Goal: Find specific page/section: Find specific page/section

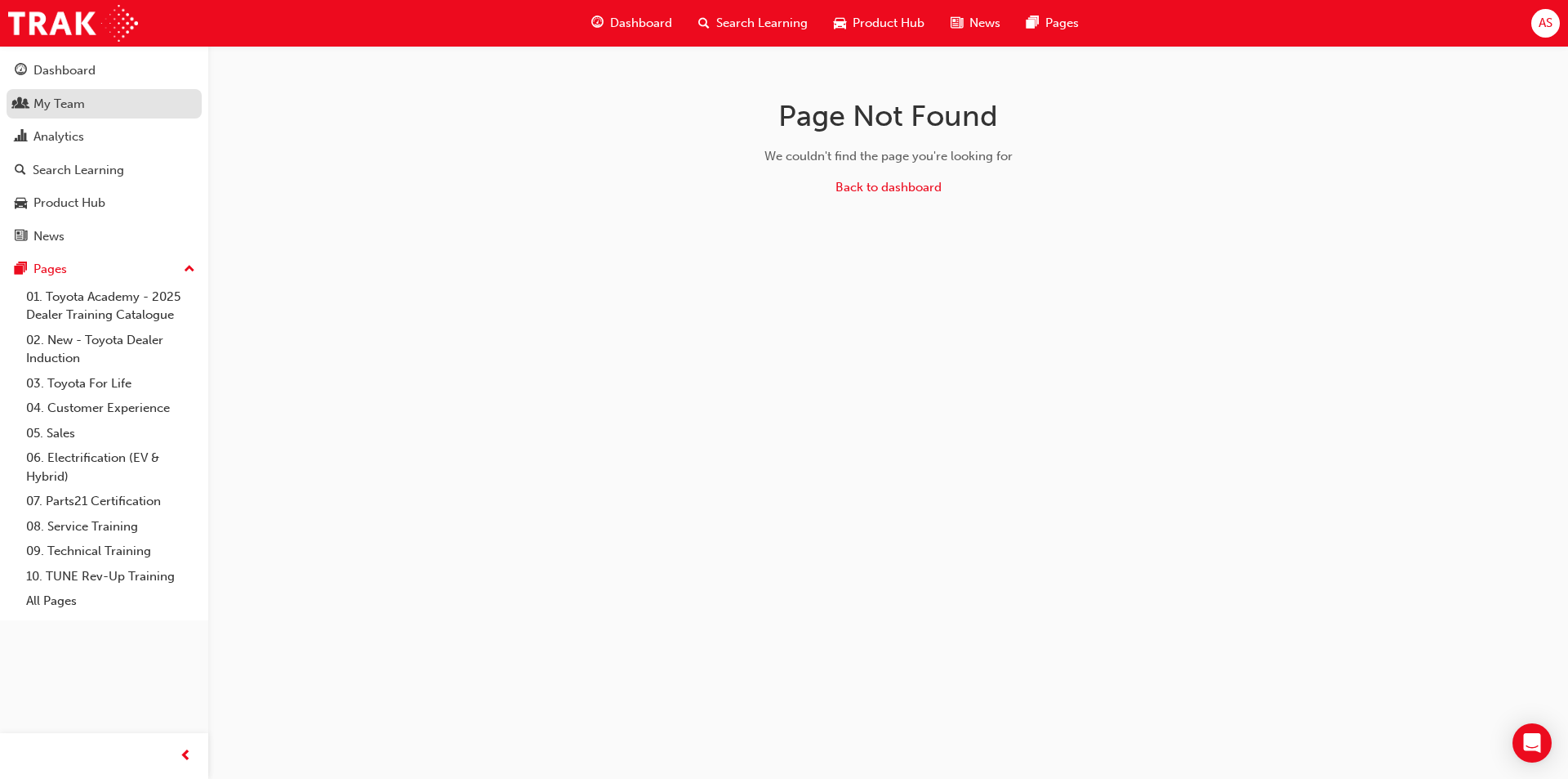
click at [80, 107] on div "My Team" at bounding box center [60, 103] width 52 height 19
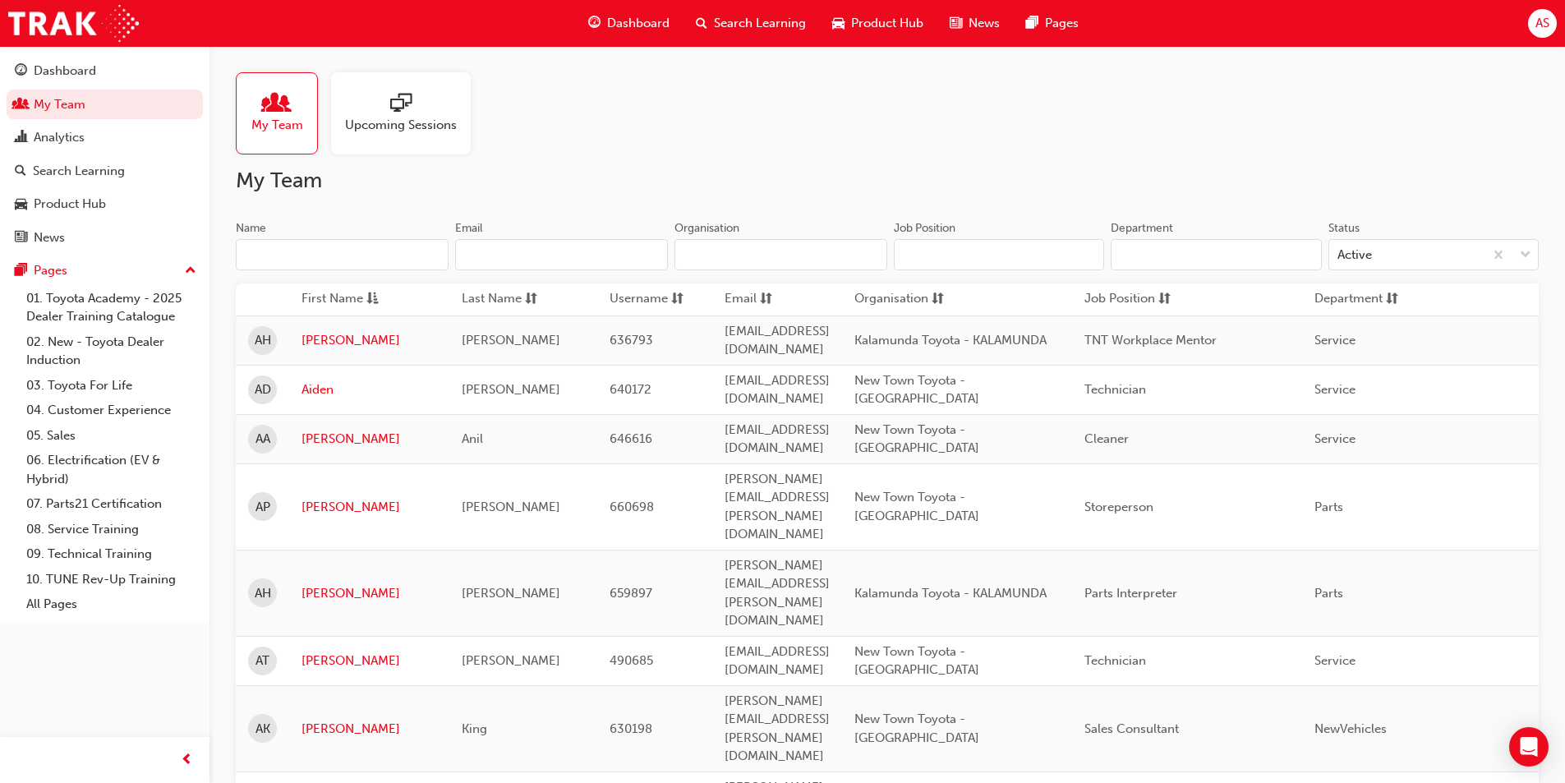
click at [420, 257] on input "Name" at bounding box center [342, 254] width 213 height 31
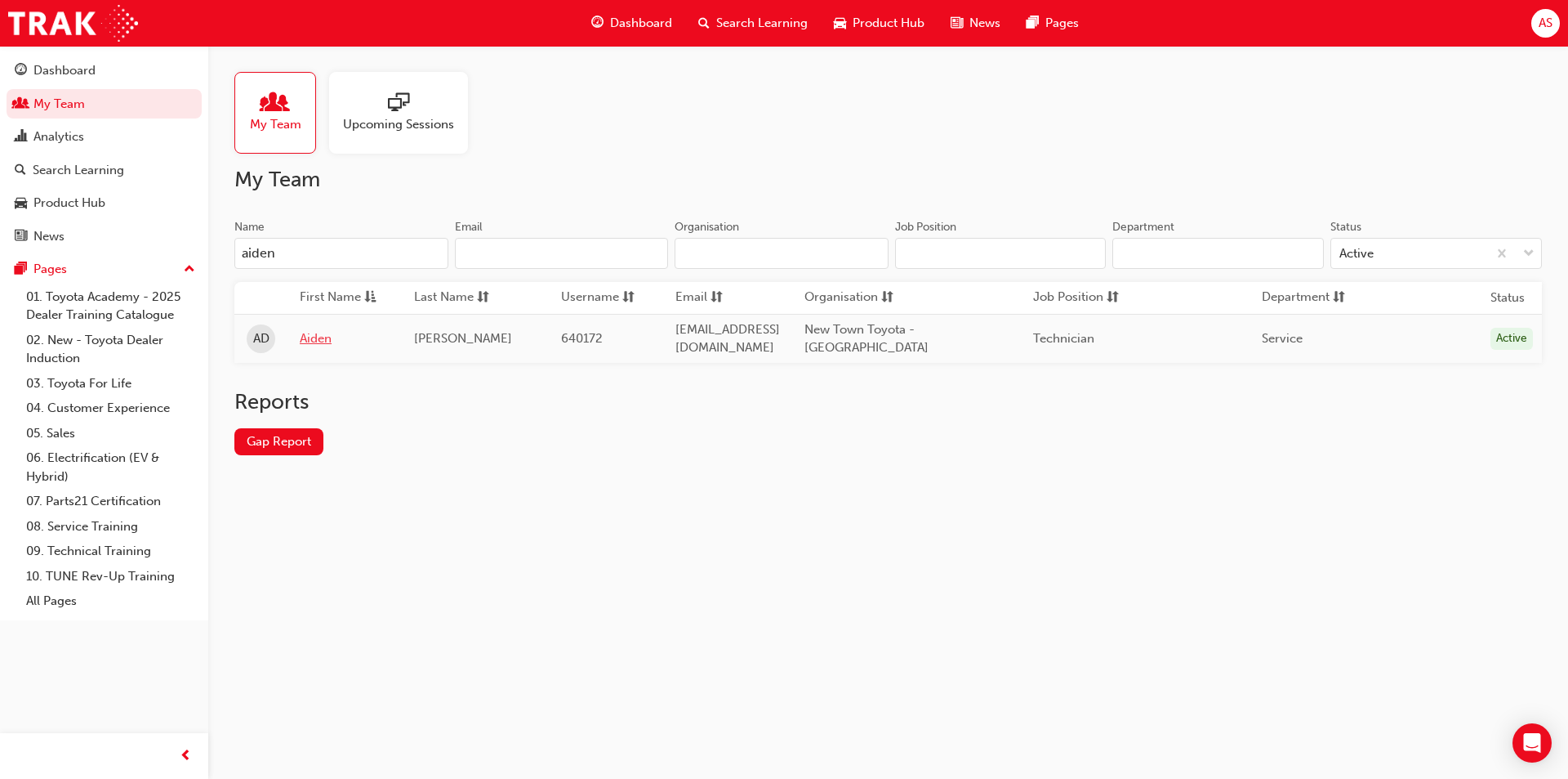
type input "aiden"
click at [328, 334] on link "Aiden" at bounding box center [345, 338] width 89 height 19
